Goal: Information Seeking & Learning: Learn about a topic

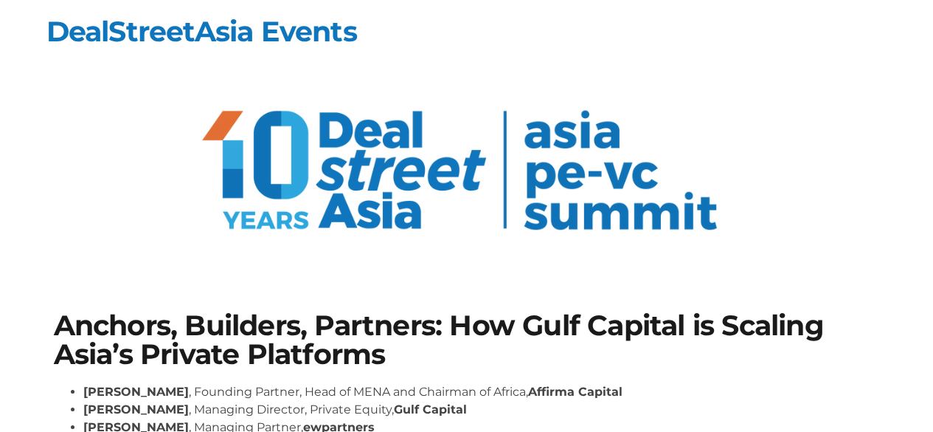
scroll to position [148, 0]
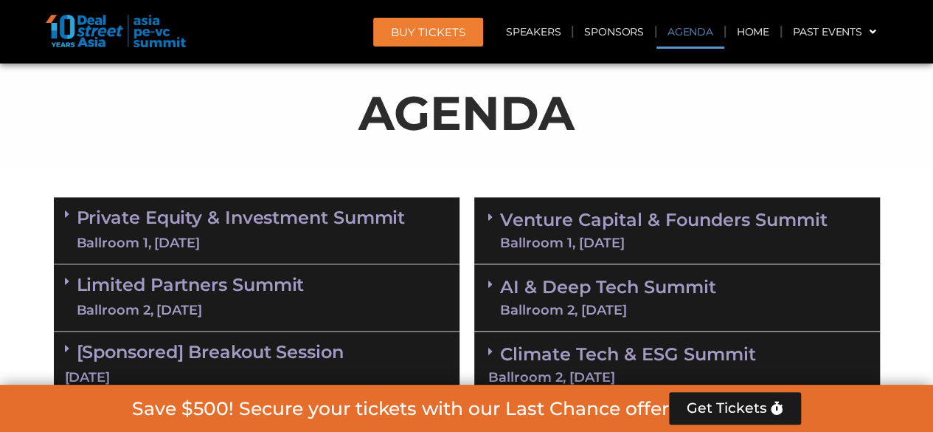
scroll to position [919, 0]
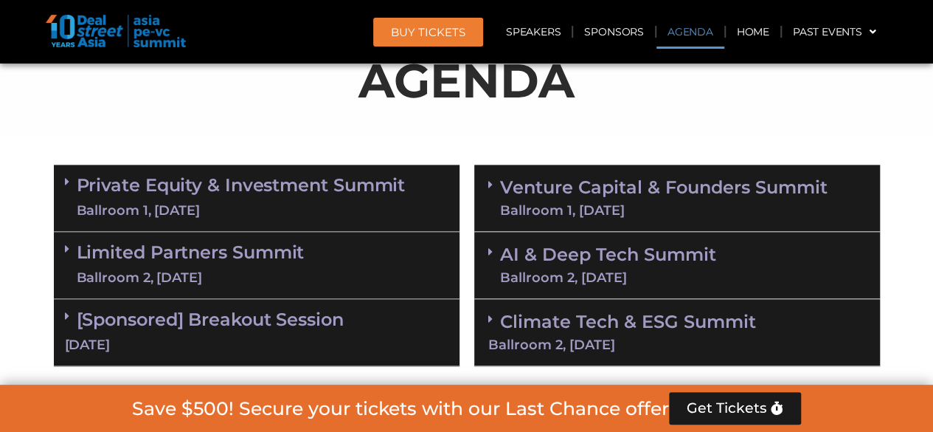
click at [596, 209] on div "Ballroom 1, [DATE]" at bounding box center [664, 210] width 328 height 13
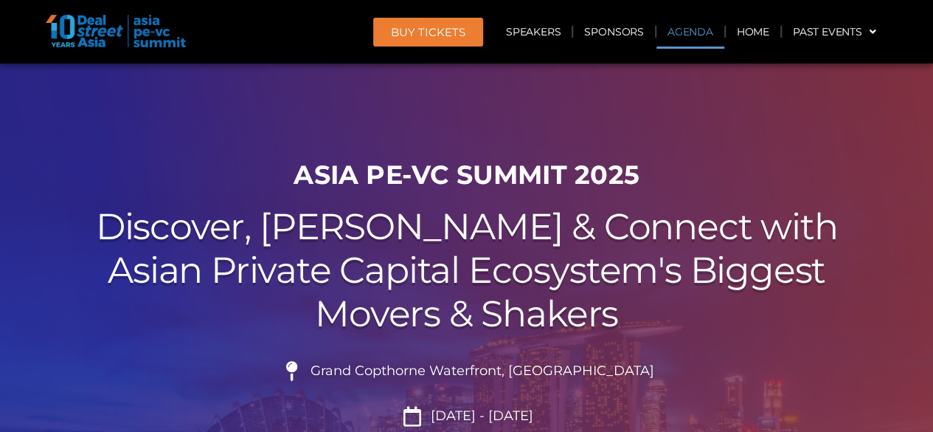
click at [686, 23] on link "Agenda" at bounding box center [691, 32] width 68 height 34
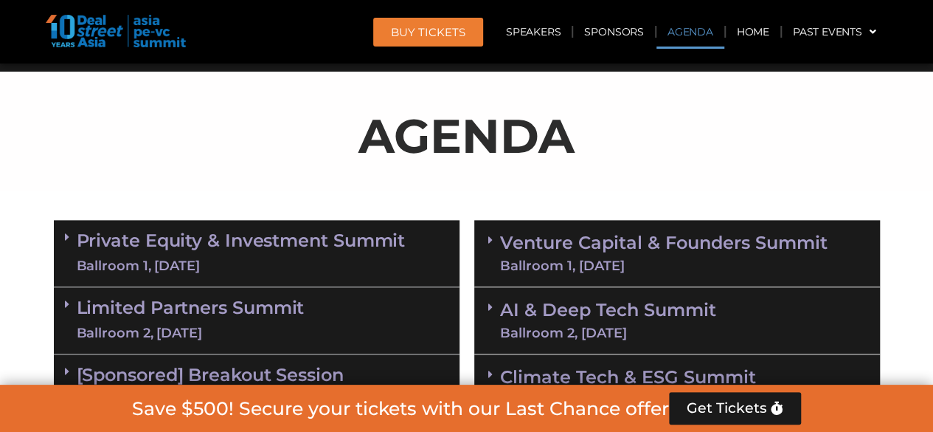
scroll to position [772, 0]
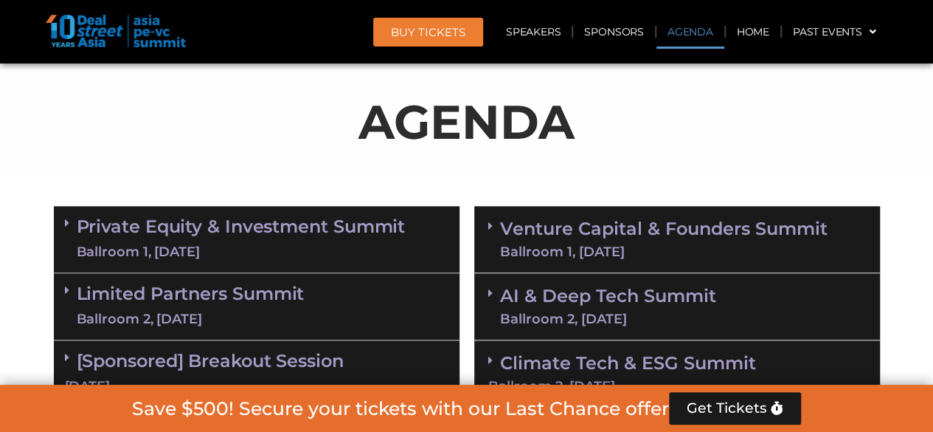
click at [603, 246] on div "Ballroom 1, [DATE]" at bounding box center [664, 251] width 328 height 13
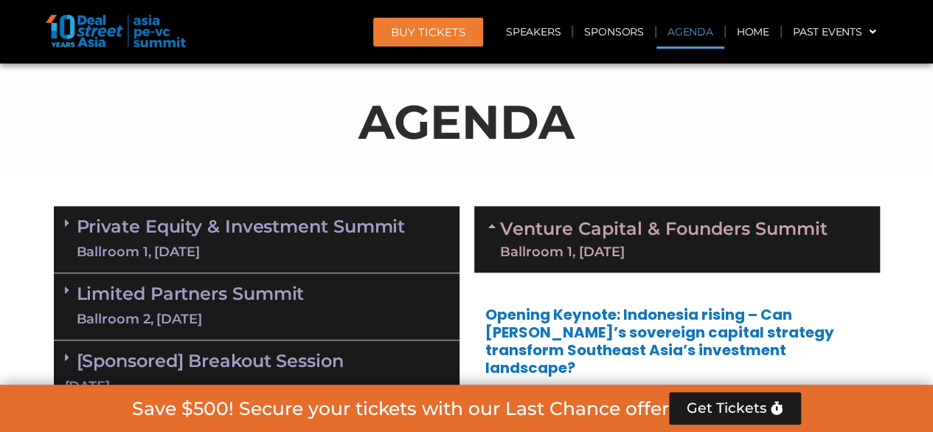
click at [599, 238] on link "Venture Capital & Founders​ Summit Ballroom 1, [DATE]" at bounding box center [664, 239] width 328 height 38
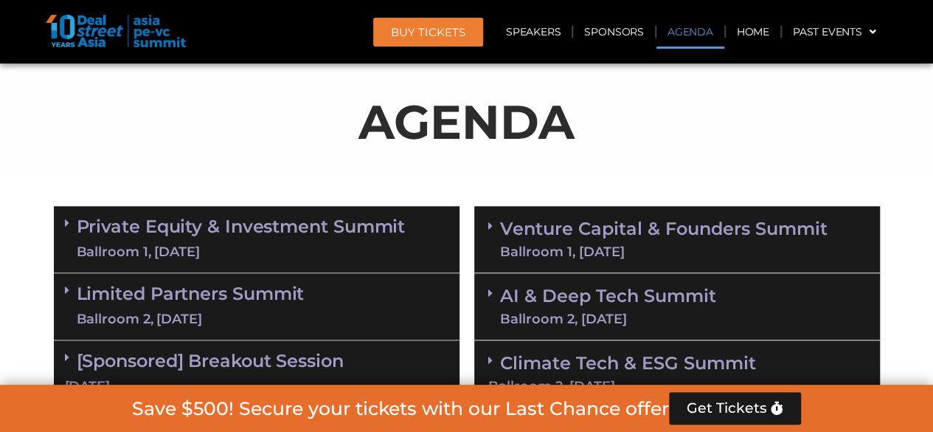
click at [634, 293] on link "AI & Deep Tech Summit Ballroom 2, 11 Sept" at bounding box center [608, 306] width 216 height 38
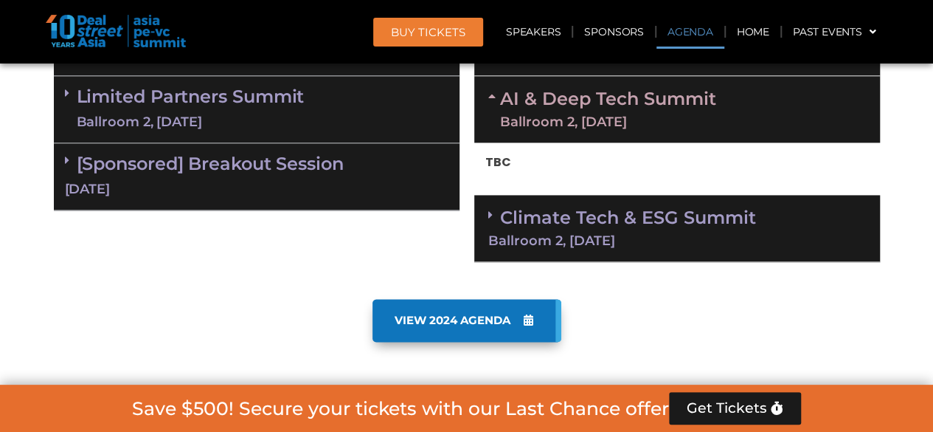
scroll to position [993, 0]
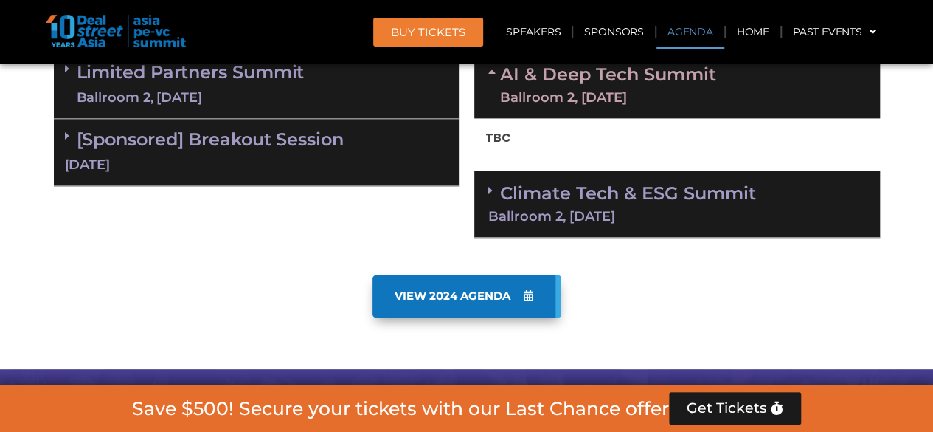
click at [593, 179] on div "Climate Tech & ESG Summit Ballroom 2, 11 Sept" at bounding box center [677, 203] width 406 height 67
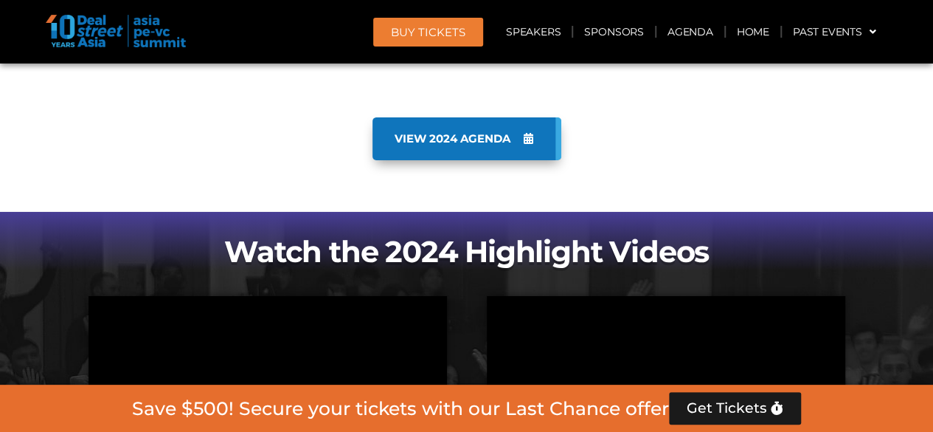
scroll to position [2395, 0]
